Goal: Task Accomplishment & Management: Complete application form

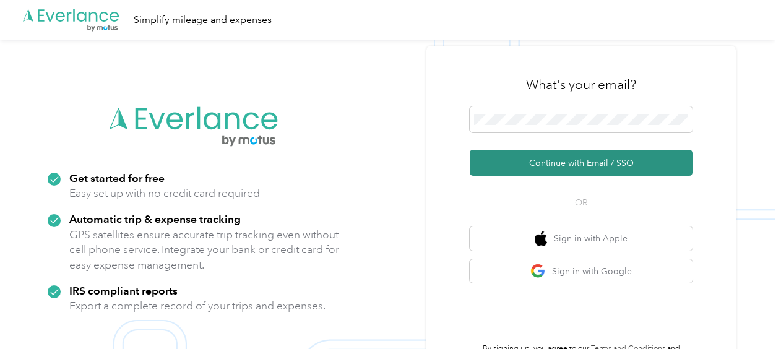
click at [486, 156] on button "Continue with Email / SSO" at bounding box center [581, 163] width 223 height 26
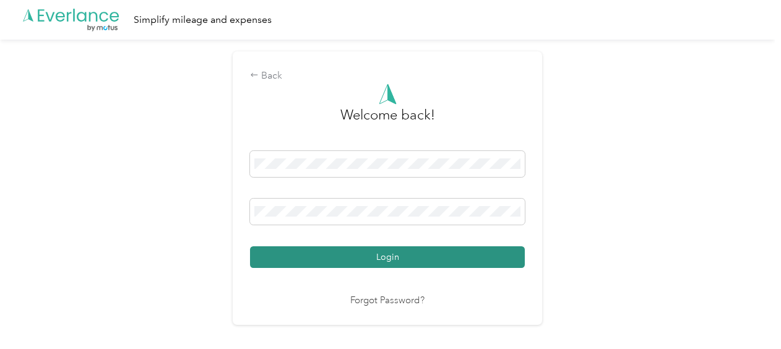
click at [379, 257] on button "Login" at bounding box center [387, 257] width 275 height 22
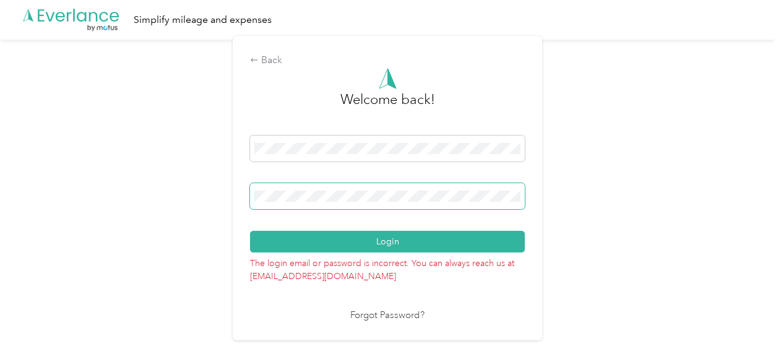
click at [253, 198] on span at bounding box center [387, 196] width 275 height 26
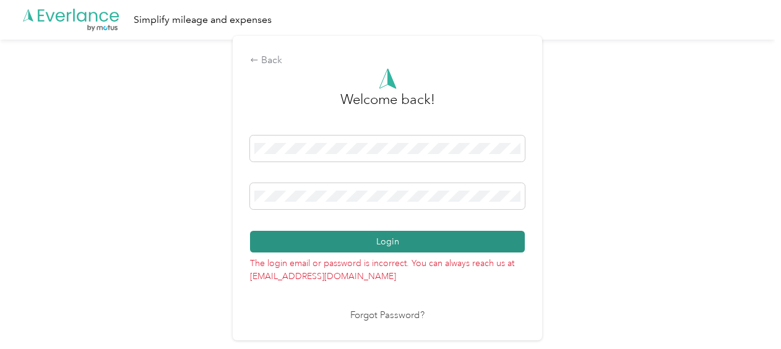
click at [396, 243] on button "Login" at bounding box center [387, 242] width 275 height 22
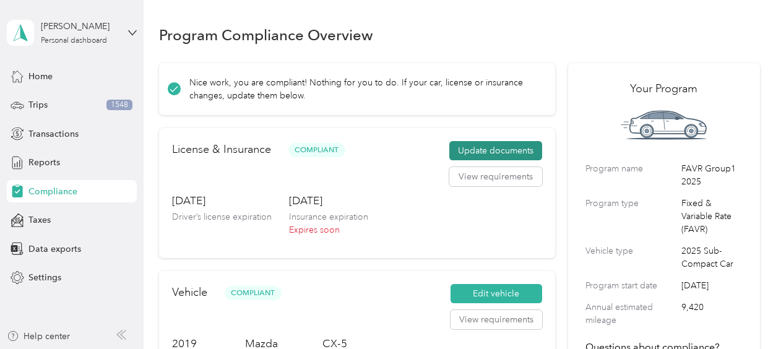
click at [482, 150] on button "Update documents" at bounding box center [495, 151] width 93 height 20
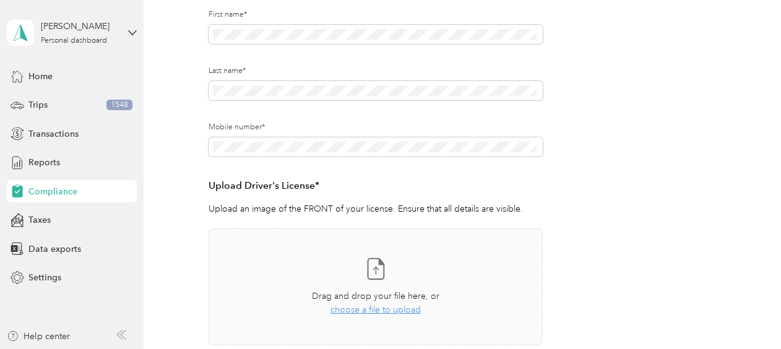
scroll to position [178, 0]
click at [363, 309] on span "choose a file to upload" at bounding box center [375, 311] width 90 height 11
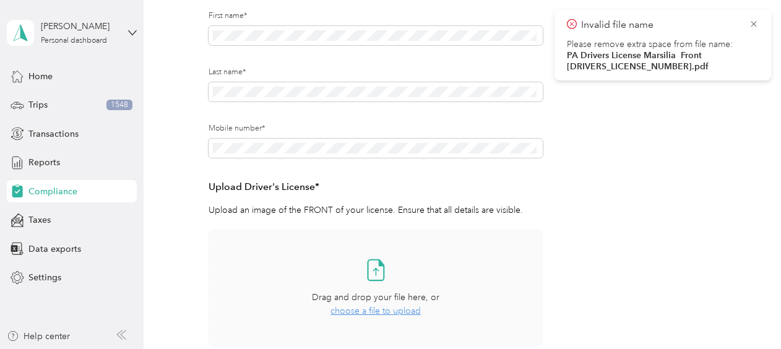
click at [350, 311] on span "choose a file to upload" at bounding box center [375, 311] width 90 height 11
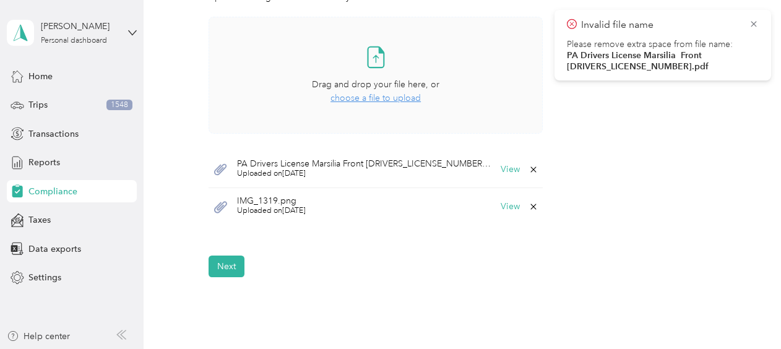
scroll to position [390, 0]
click at [231, 263] on button "Next" at bounding box center [226, 268] width 36 height 22
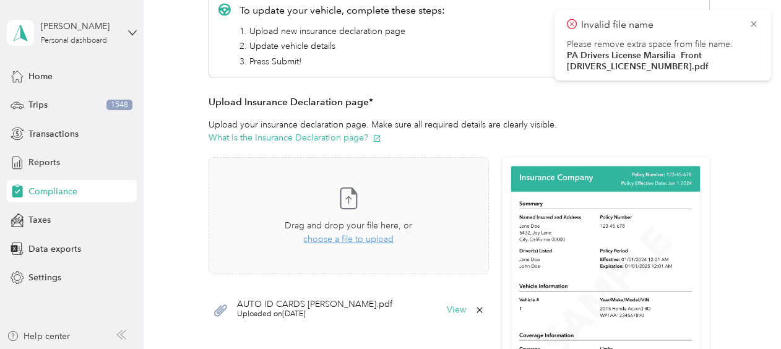
scroll to position [231, 0]
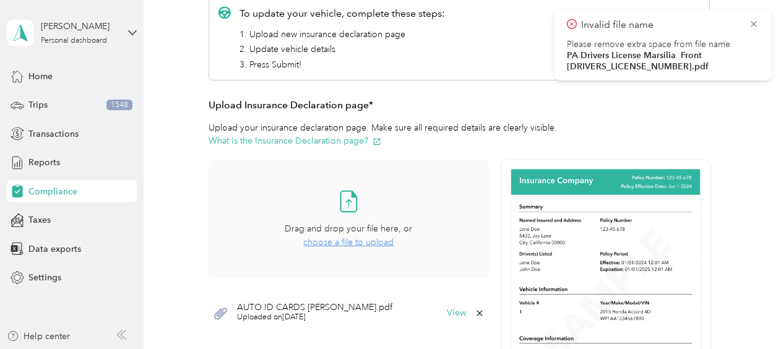
click at [311, 241] on span "choose a file to upload" at bounding box center [348, 242] width 90 height 11
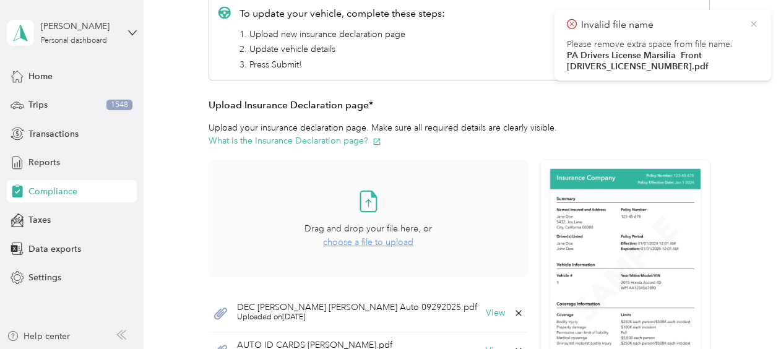
click at [752, 22] on icon at bounding box center [753, 24] width 6 height 6
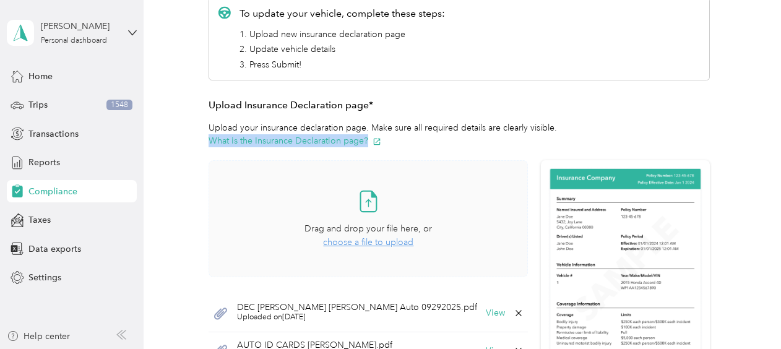
drag, startPoint x: 769, startPoint y: 119, endPoint x: 767, endPoint y: 137, distance: 18.0
click at [767, 137] on div "Back Home Compliance overview Compliance submission Compliance Submission Needs…" at bounding box center [459, 185] width 631 height 833
click at [329, 239] on span "choose a file to upload" at bounding box center [368, 242] width 90 height 11
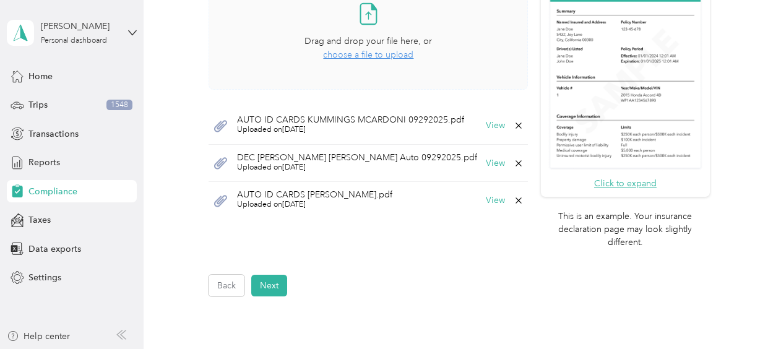
scroll to position [417, 0]
click at [273, 291] on button "Next" at bounding box center [269, 287] width 36 height 22
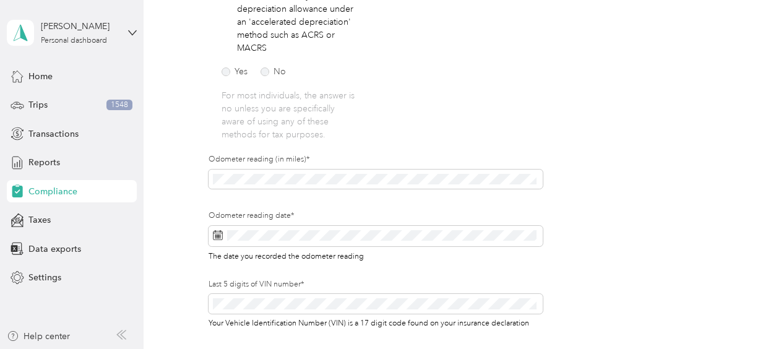
scroll to position [322, 0]
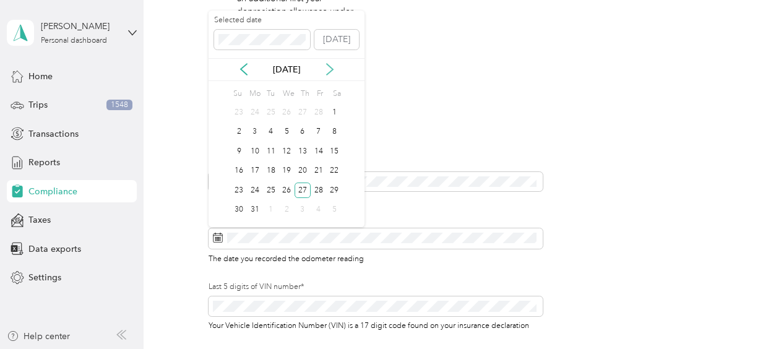
click at [329, 69] on icon at bounding box center [330, 69] width 12 height 12
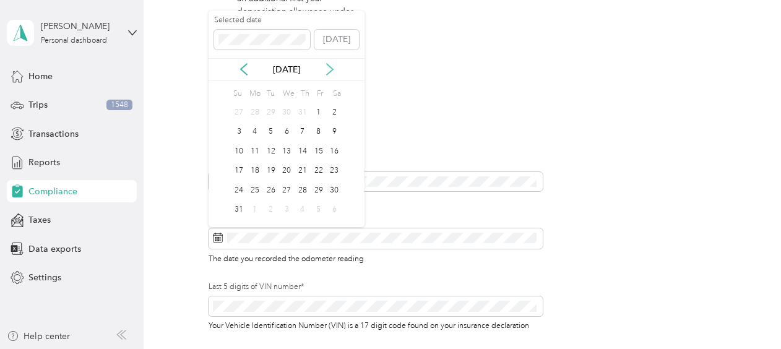
click at [329, 69] on icon at bounding box center [330, 69] width 12 height 12
click at [254, 189] on div "29" at bounding box center [255, 190] width 16 height 15
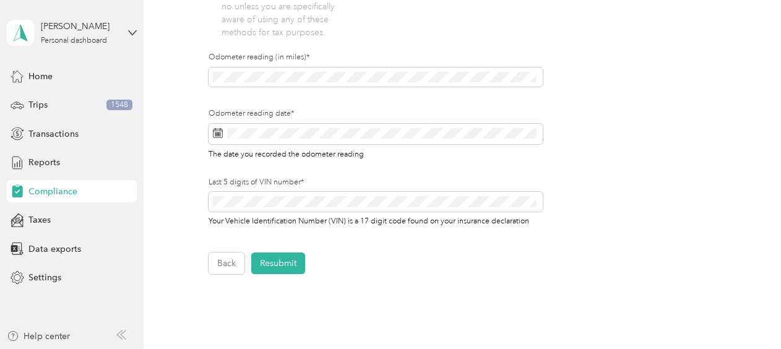
scroll to position [523, 0]
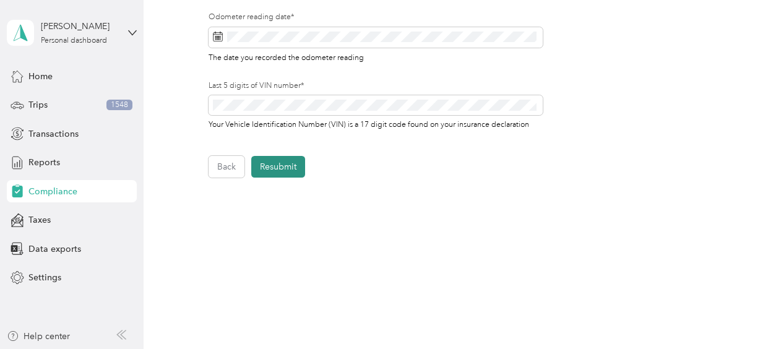
click at [270, 166] on button "Resubmit" at bounding box center [278, 167] width 54 height 22
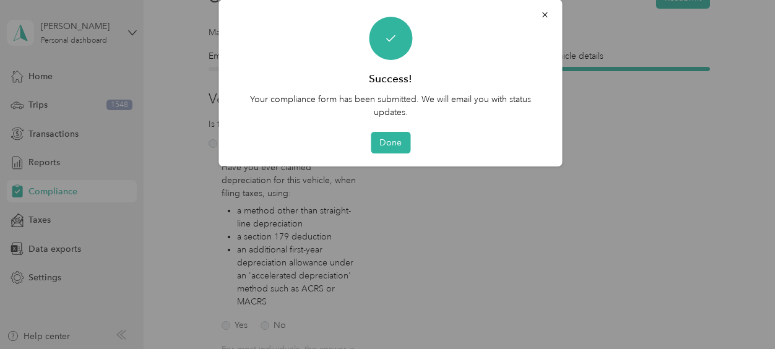
scroll to position [15, 0]
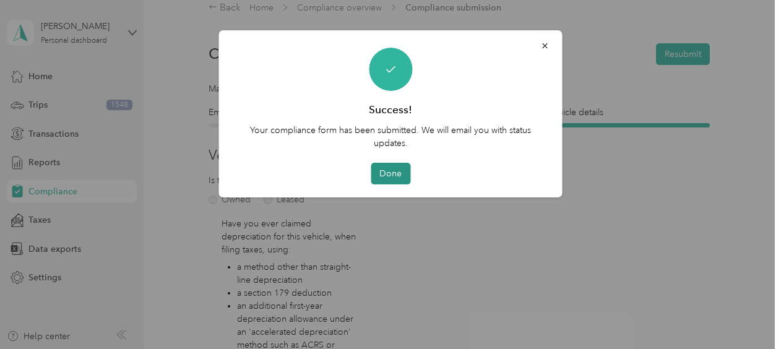
click at [384, 173] on button "Done" at bounding box center [391, 174] width 40 height 22
